Goal: Task Accomplishment & Management: Manage account settings

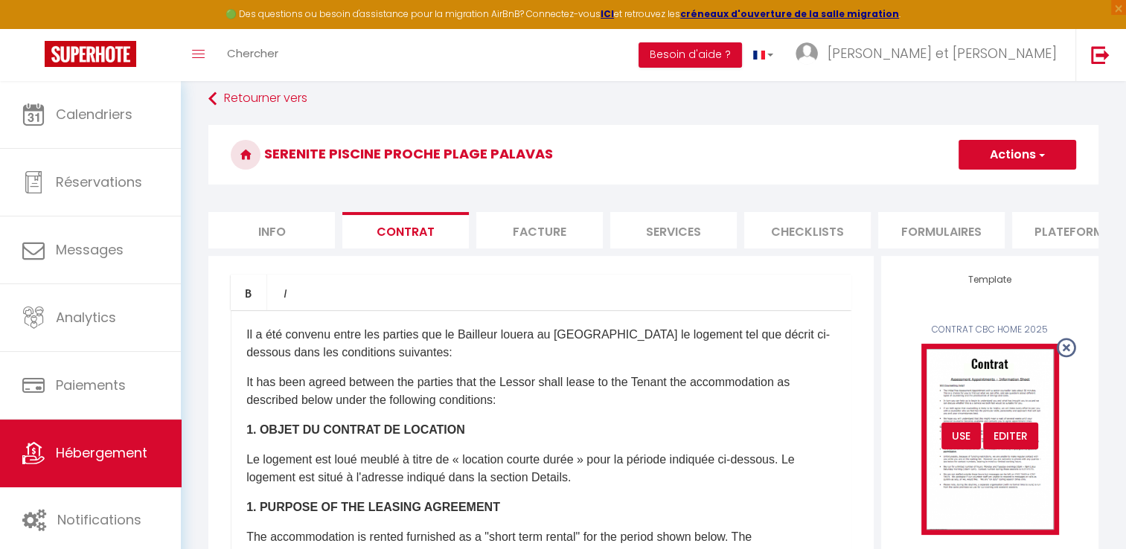
click at [956, 447] on div "USE" at bounding box center [961, 436] width 39 height 27
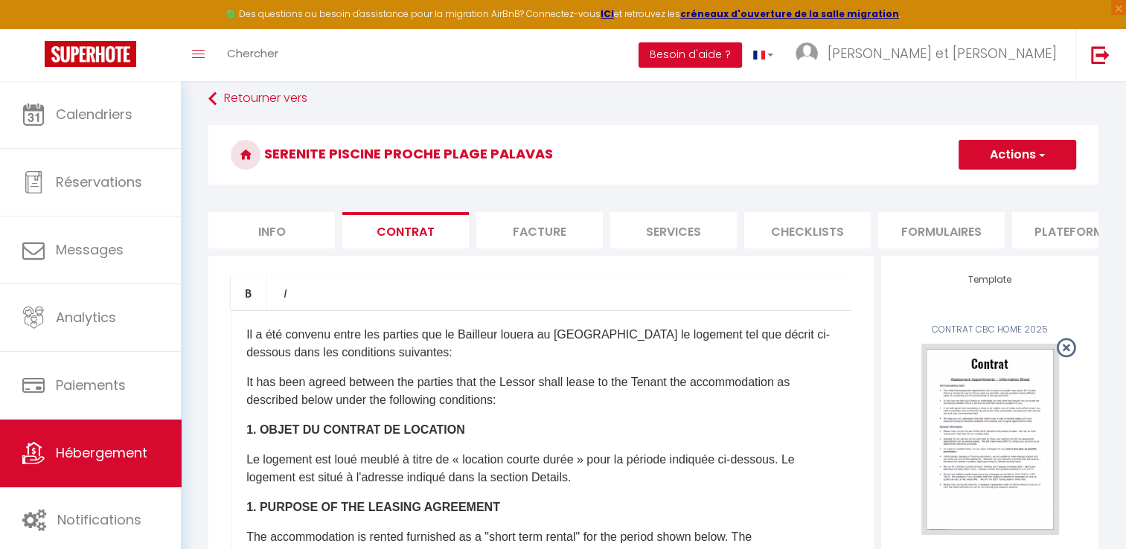
click at [1038, 160] on span "button" at bounding box center [1041, 154] width 10 height 15
click at [924, 188] on link "Enregistrer" at bounding box center [974, 187] width 204 height 19
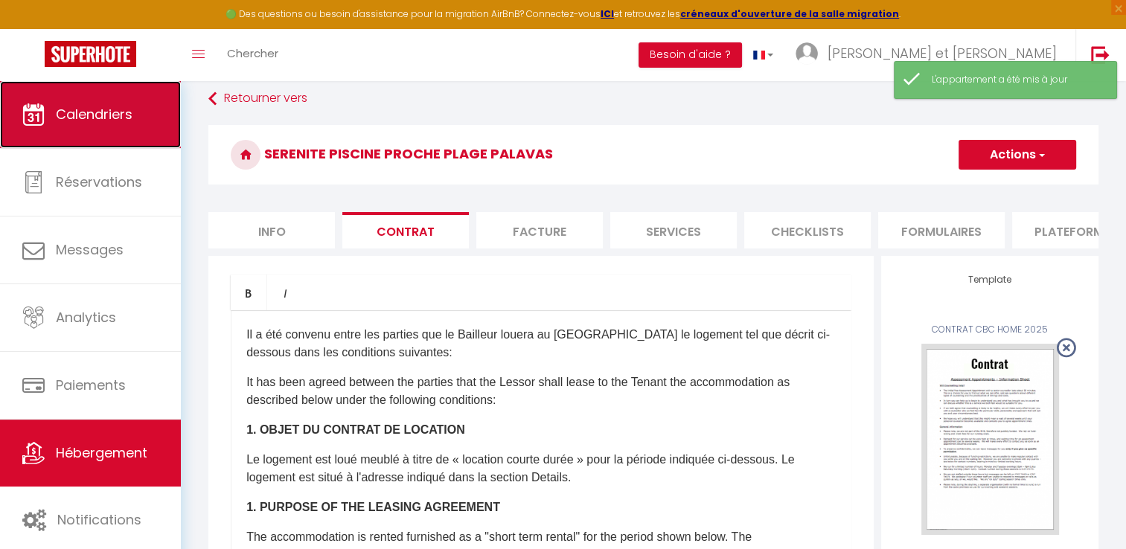
click at [124, 114] on span "Calendriers" at bounding box center [94, 114] width 77 height 19
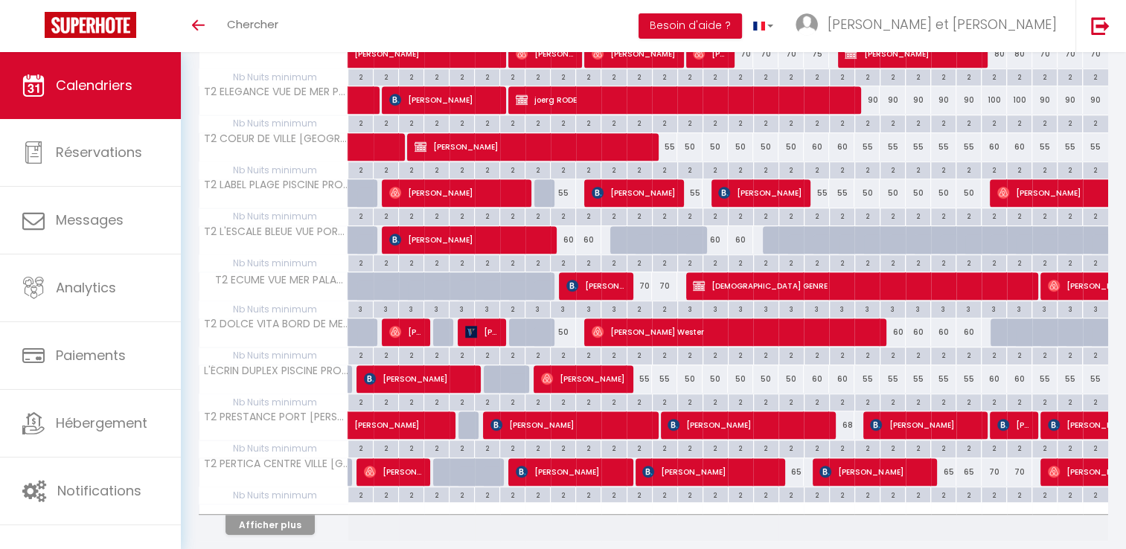
scroll to position [843, 0]
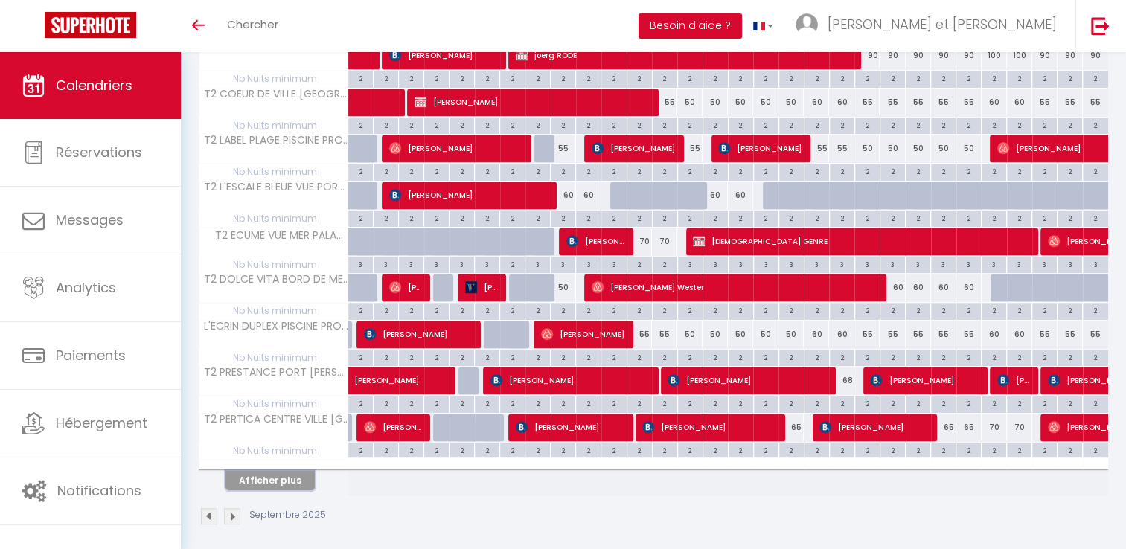
click at [275, 475] on button "Afficher plus" at bounding box center [270, 480] width 89 height 20
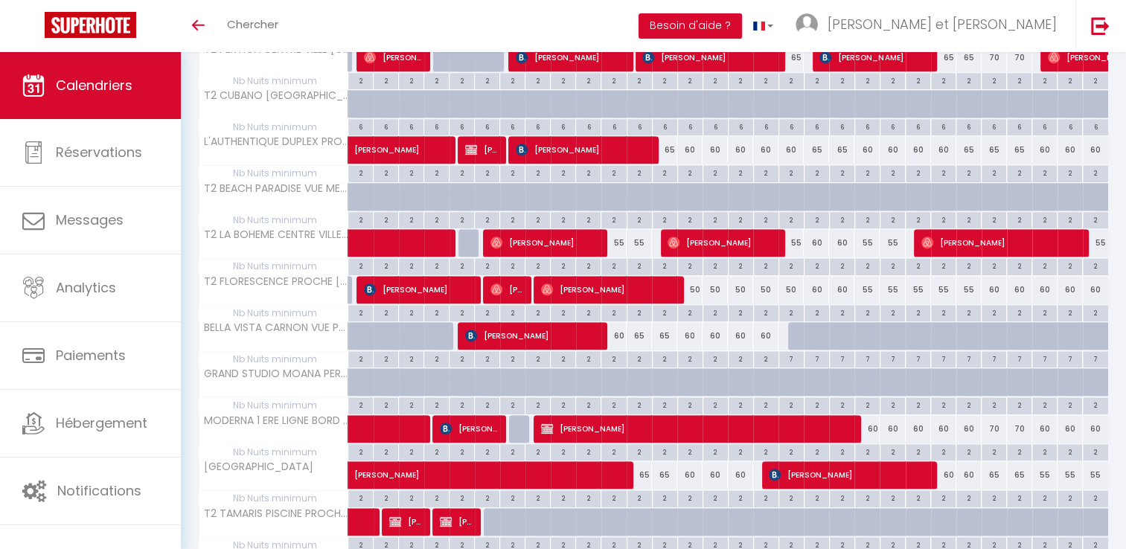
scroll to position [1314, 0]
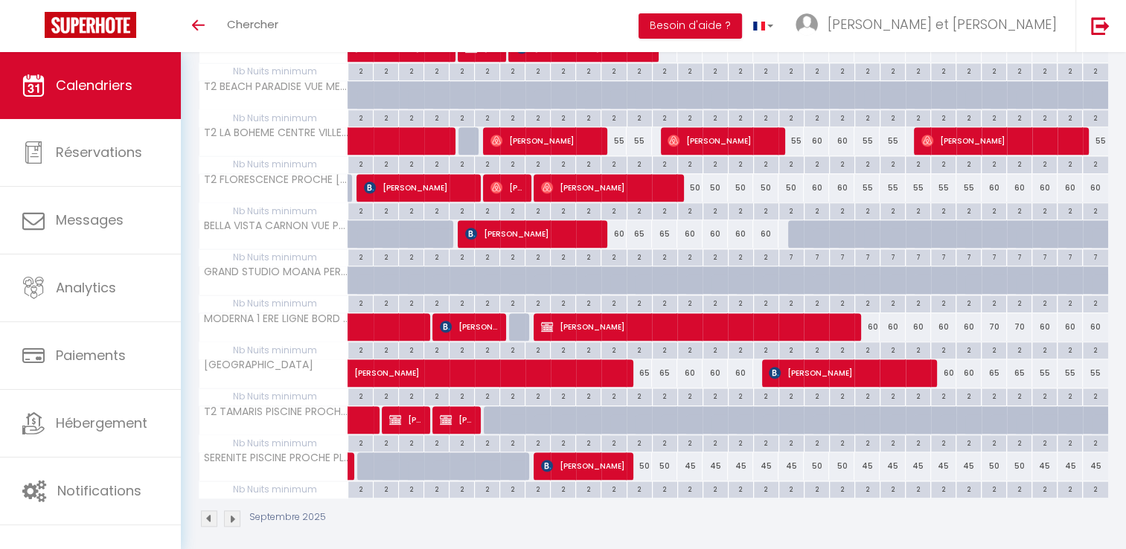
click at [234, 511] on img at bounding box center [232, 519] width 16 height 16
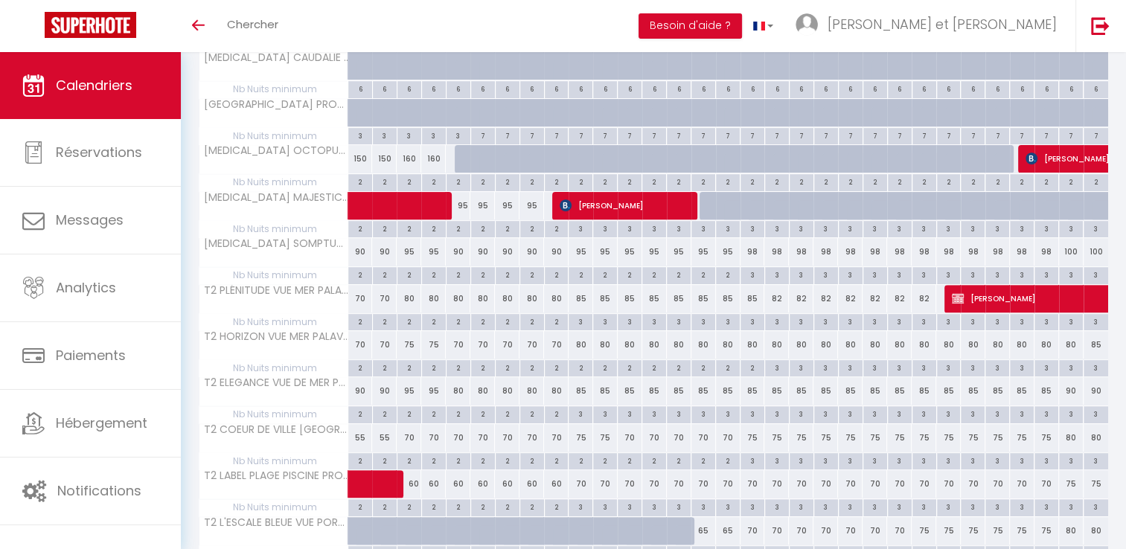
scroll to position [509, 0]
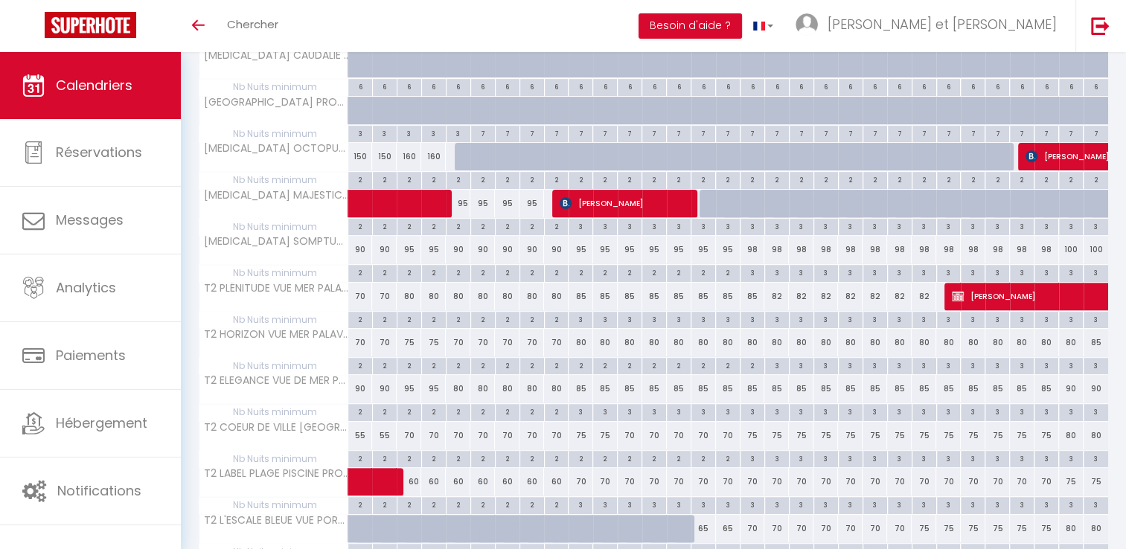
click at [402, 383] on div "95" at bounding box center [409, 389] width 25 height 28
type input "95"
type input "Ven 03 Octobre 2025"
type input "Sam 04 Octobre 2025"
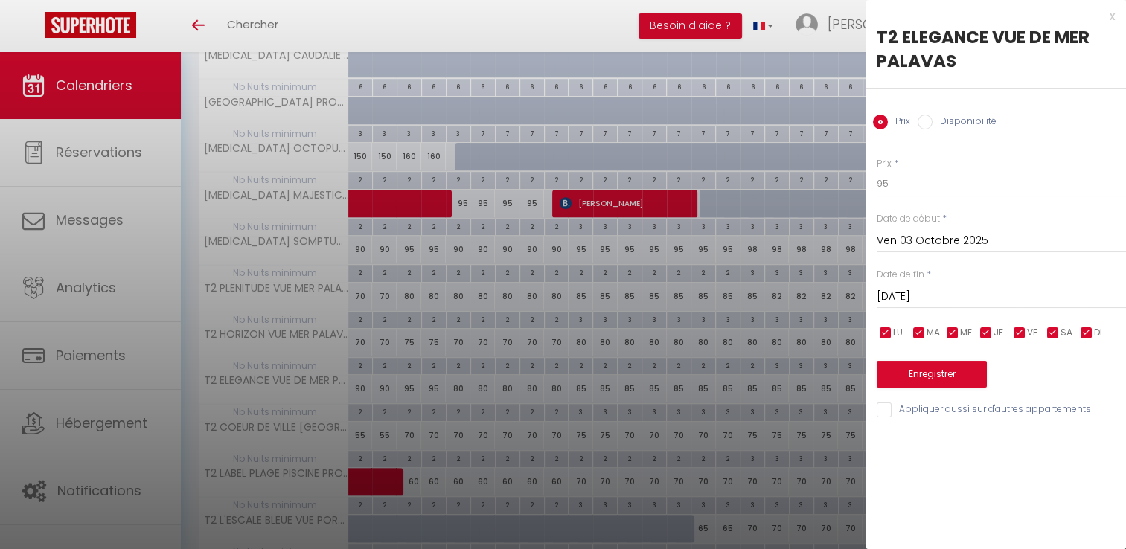
click at [383, 385] on div at bounding box center [563, 274] width 1126 height 549
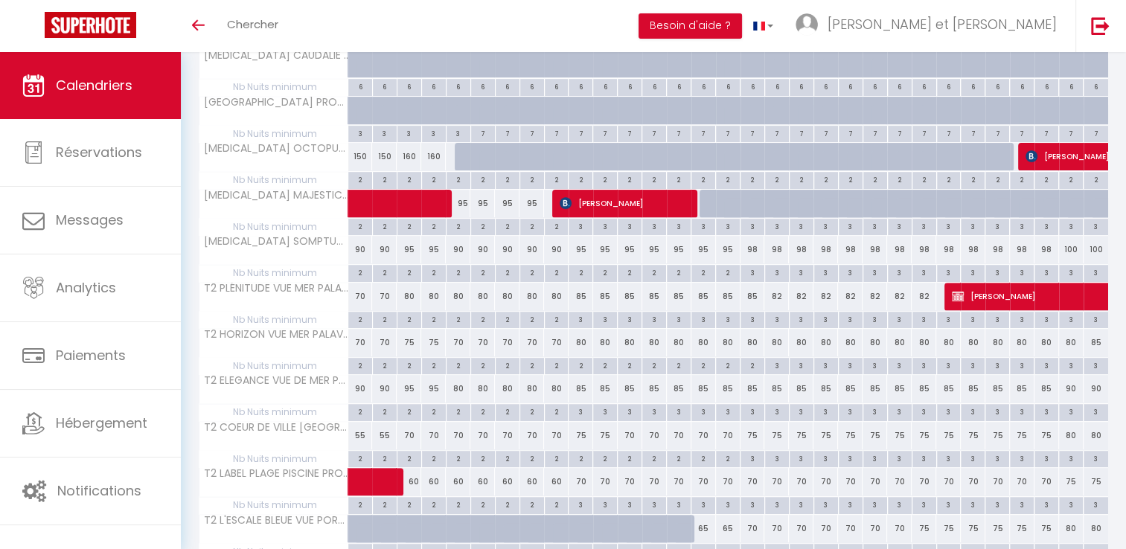
click at [386, 388] on div "90" at bounding box center [384, 389] width 25 height 28
type input "90"
type input "Jeu 02 Octobre 2025"
type input "Ven 03 Octobre 2025"
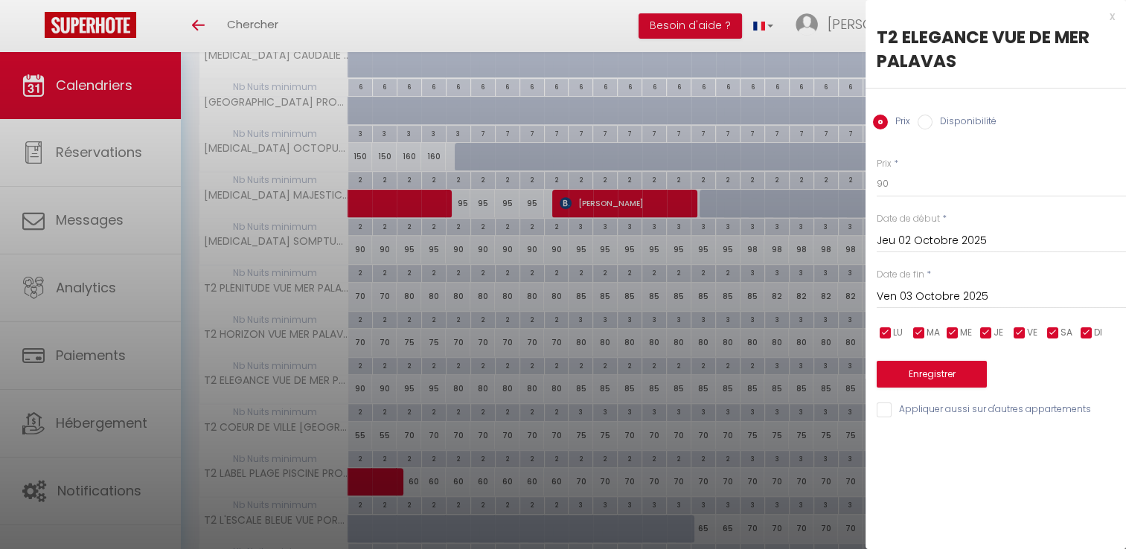
click at [926, 127] on input "Disponibilité" at bounding box center [925, 122] width 15 height 15
radio input "true"
radio input "false"
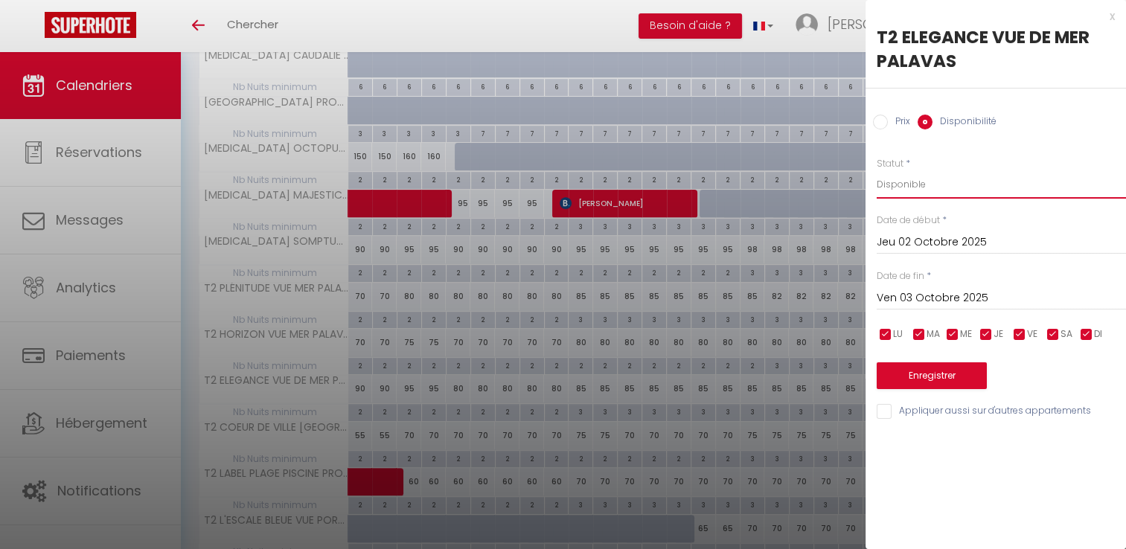
click at [899, 185] on select "Disponible Indisponible" at bounding box center [1001, 184] width 249 height 28
select select "0"
click at [877, 170] on select "Disponible Indisponible" at bounding box center [1001, 184] width 249 height 28
click at [924, 377] on button "Enregistrer" at bounding box center [932, 375] width 110 height 27
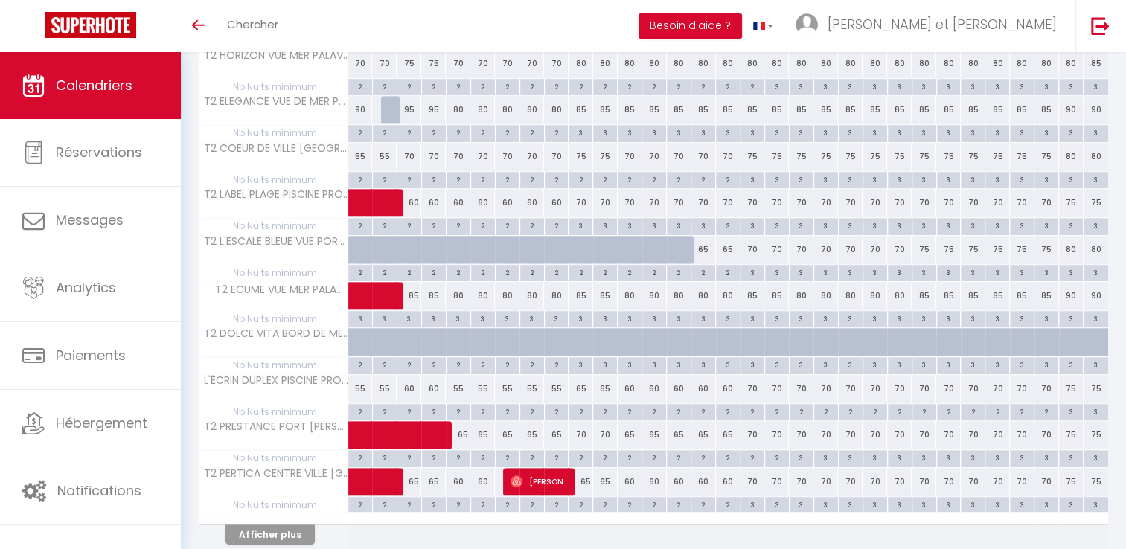
scroll to position [791, 0]
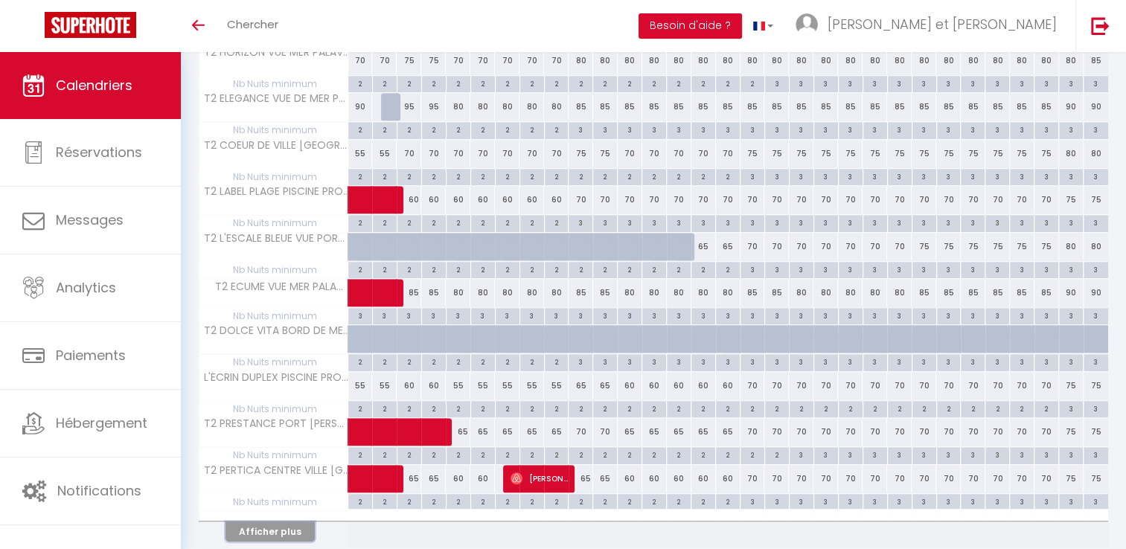
click at [277, 525] on button "Afficher plus" at bounding box center [270, 532] width 89 height 20
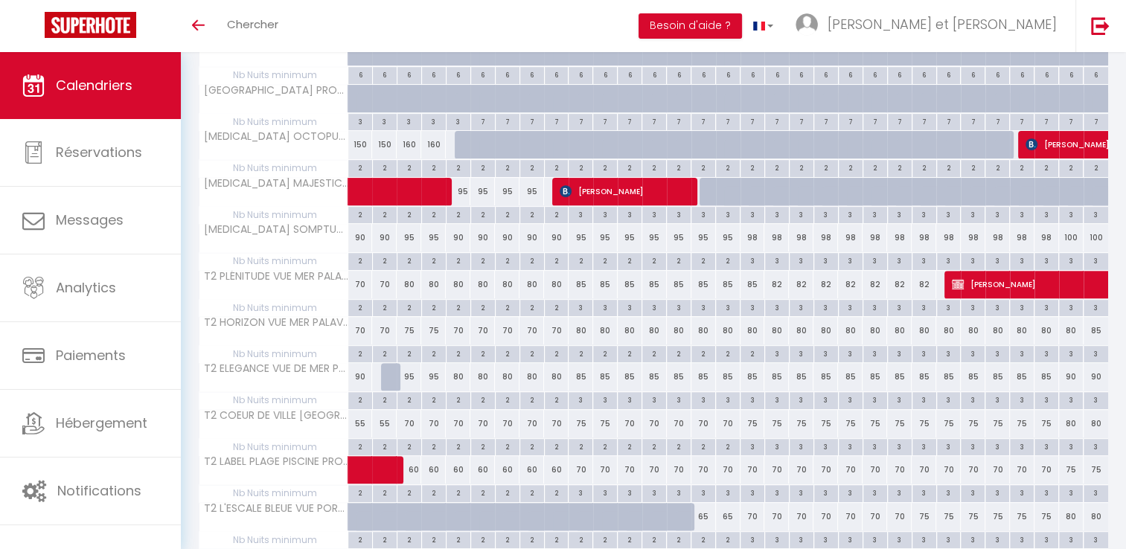
scroll to position [521, 0]
